Goal: Information Seeking & Learning: Check status

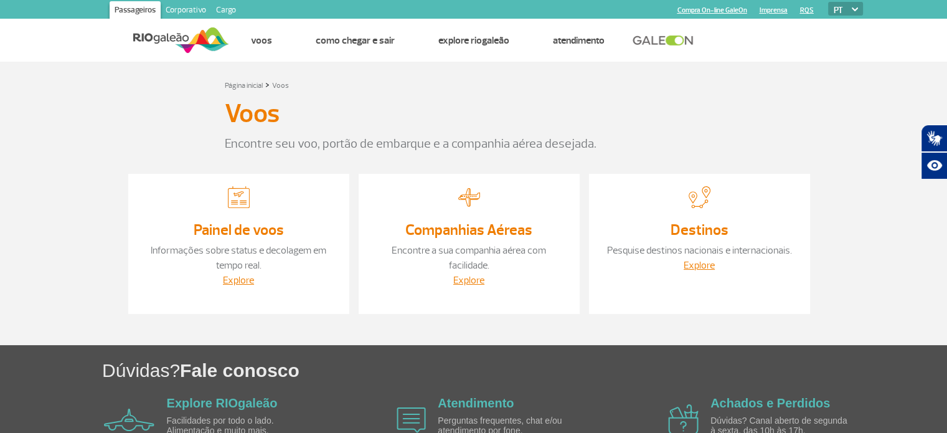
click at [267, 221] on link "Painel de voos" at bounding box center [239, 230] width 90 height 19
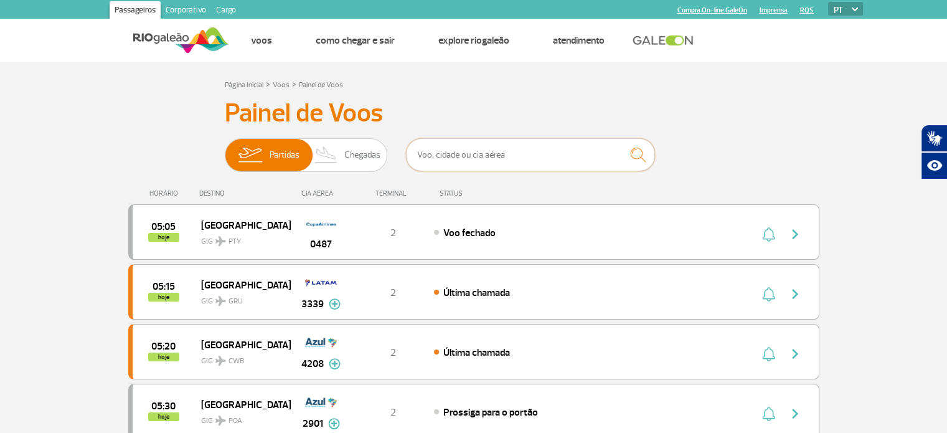
click at [468, 151] on input "text" at bounding box center [530, 154] width 249 height 33
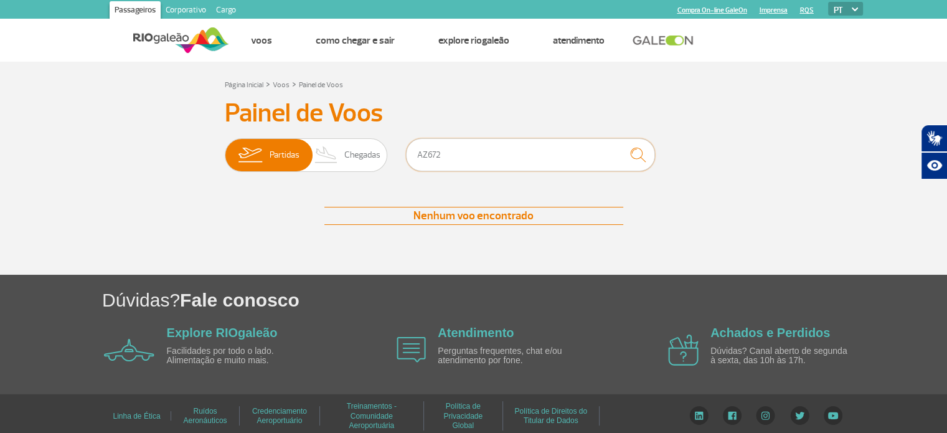
type input "AZ672"
click at [363, 154] on span "Chegadas" at bounding box center [362, 155] width 36 height 32
click at [225, 149] on input "Partidas Chegadas" at bounding box center [225, 149] width 0 height 0
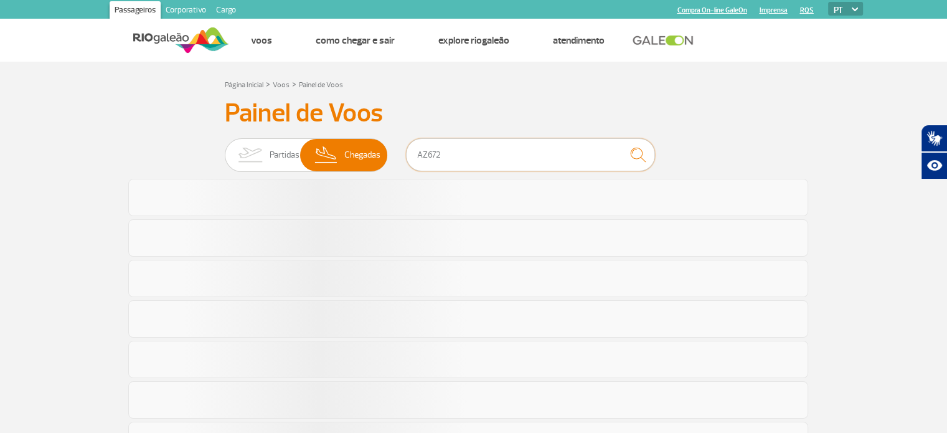
click at [496, 151] on input "AZ672" at bounding box center [530, 154] width 249 height 33
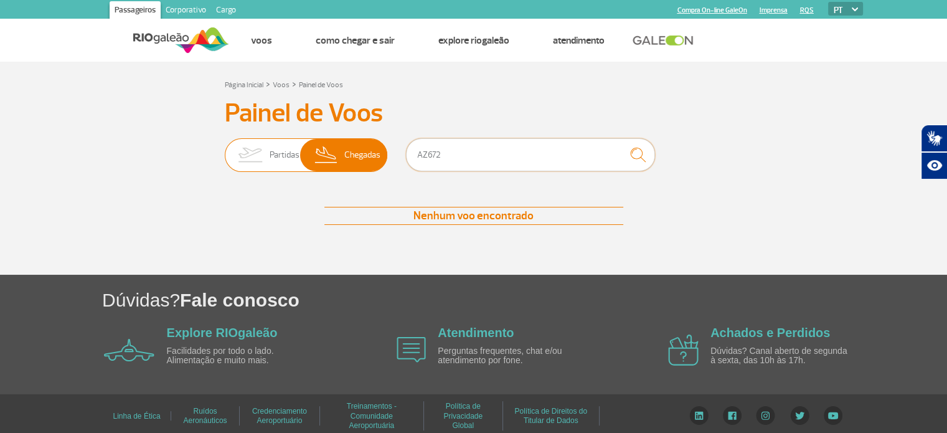
drag, startPoint x: 475, startPoint y: 165, endPoint x: 334, endPoint y: 151, distance: 141.4
click at [334, 151] on div "Partidas Chegadas AZ672" at bounding box center [474, 156] width 498 height 37
click at [345, 153] on span "Chegadas" at bounding box center [362, 155] width 36 height 32
click at [225, 149] on input "Partidas Chegadas" at bounding box center [225, 149] width 0 height 0
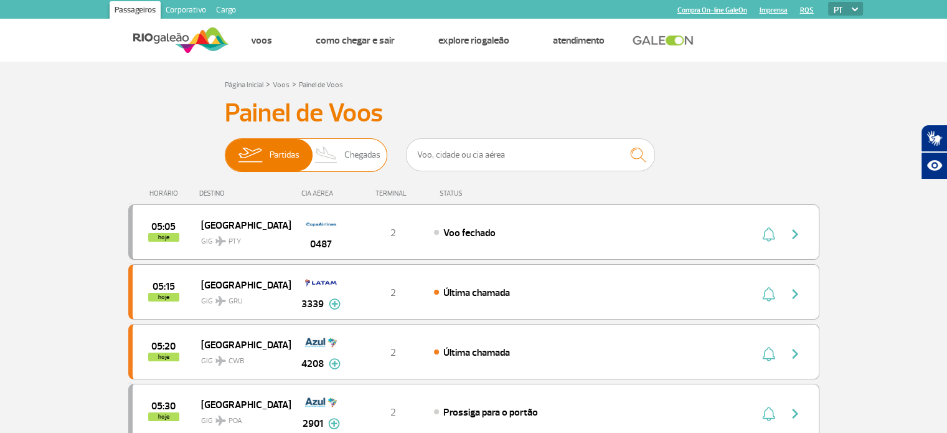
click at [359, 158] on span "Chegadas" at bounding box center [362, 155] width 36 height 32
click at [225, 149] on input "Partidas Chegadas" at bounding box center [225, 149] width 0 height 0
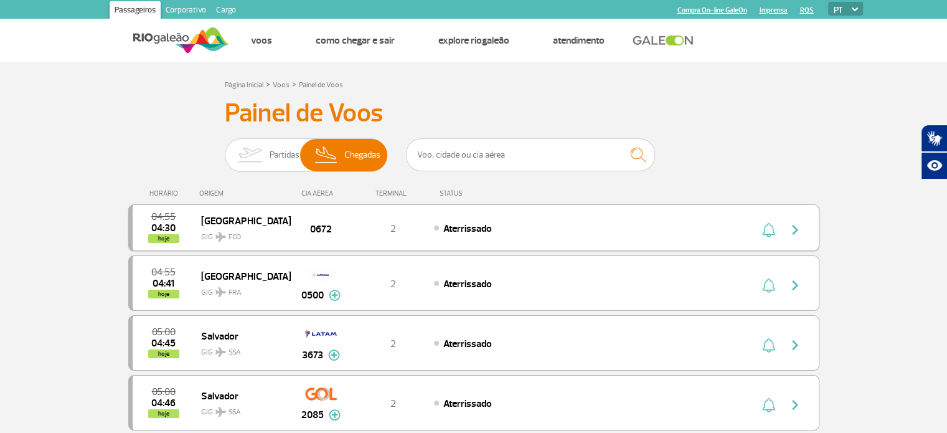
click at [532, 229] on div "Aterrissado" at bounding box center [571, 228] width 275 height 14
